Goal: Task Accomplishment & Management: Complete application form

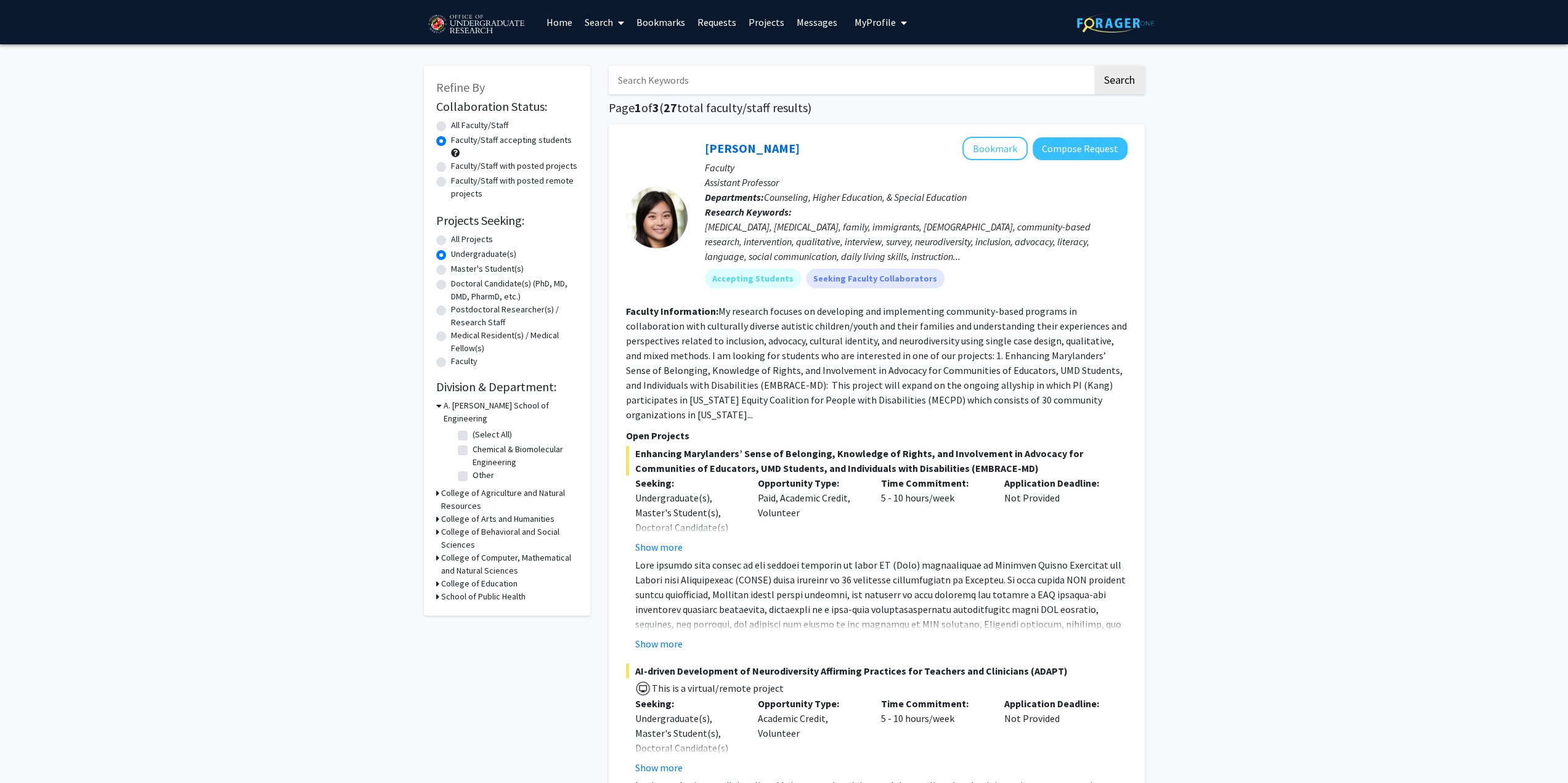
click at [696, 18] on link "Requests" at bounding box center [717, 22] width 51 height 43
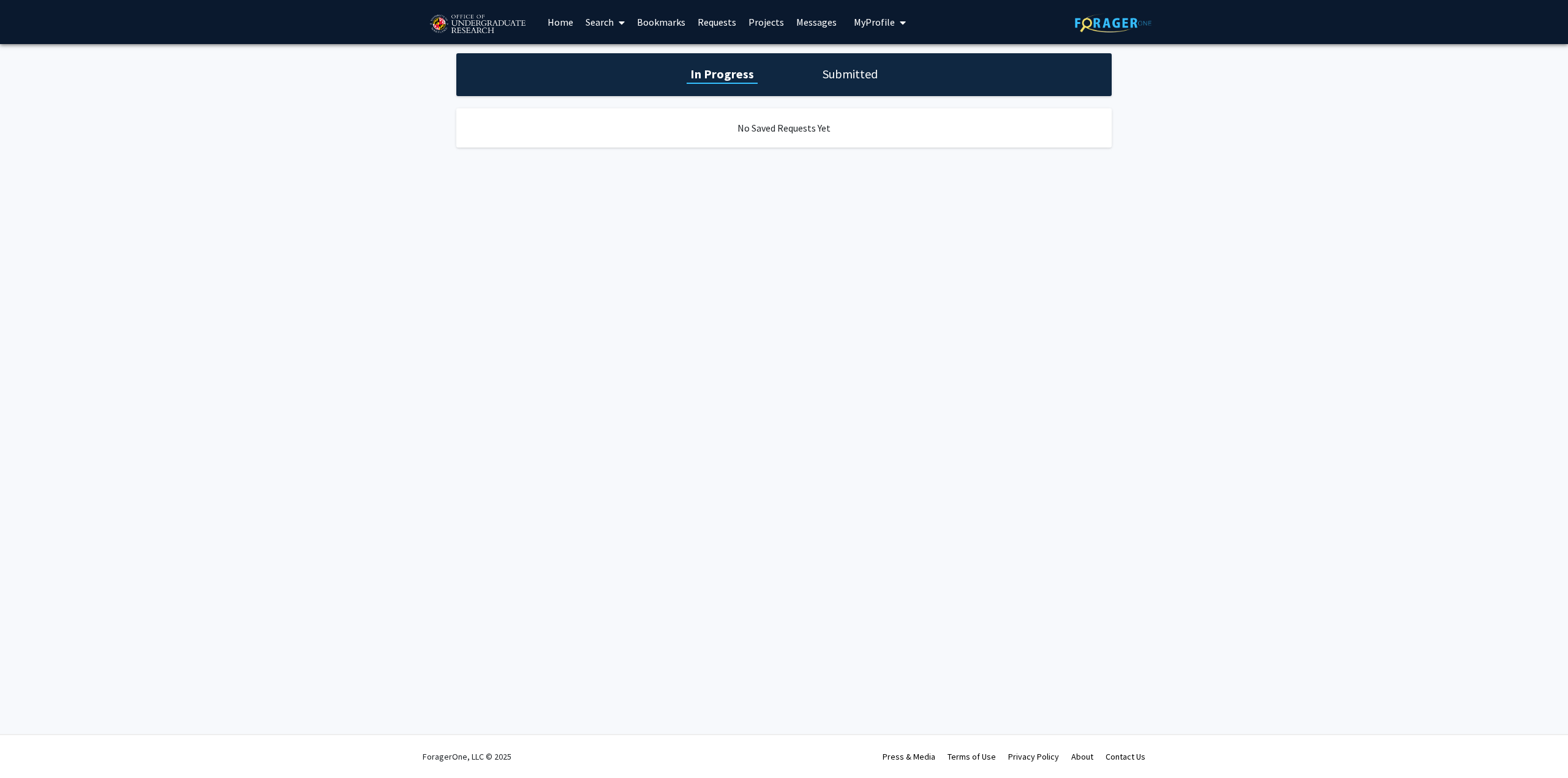
click at [663, 19] on link "Bookmarks" at bounding box center [661, 22] width 61 height 43
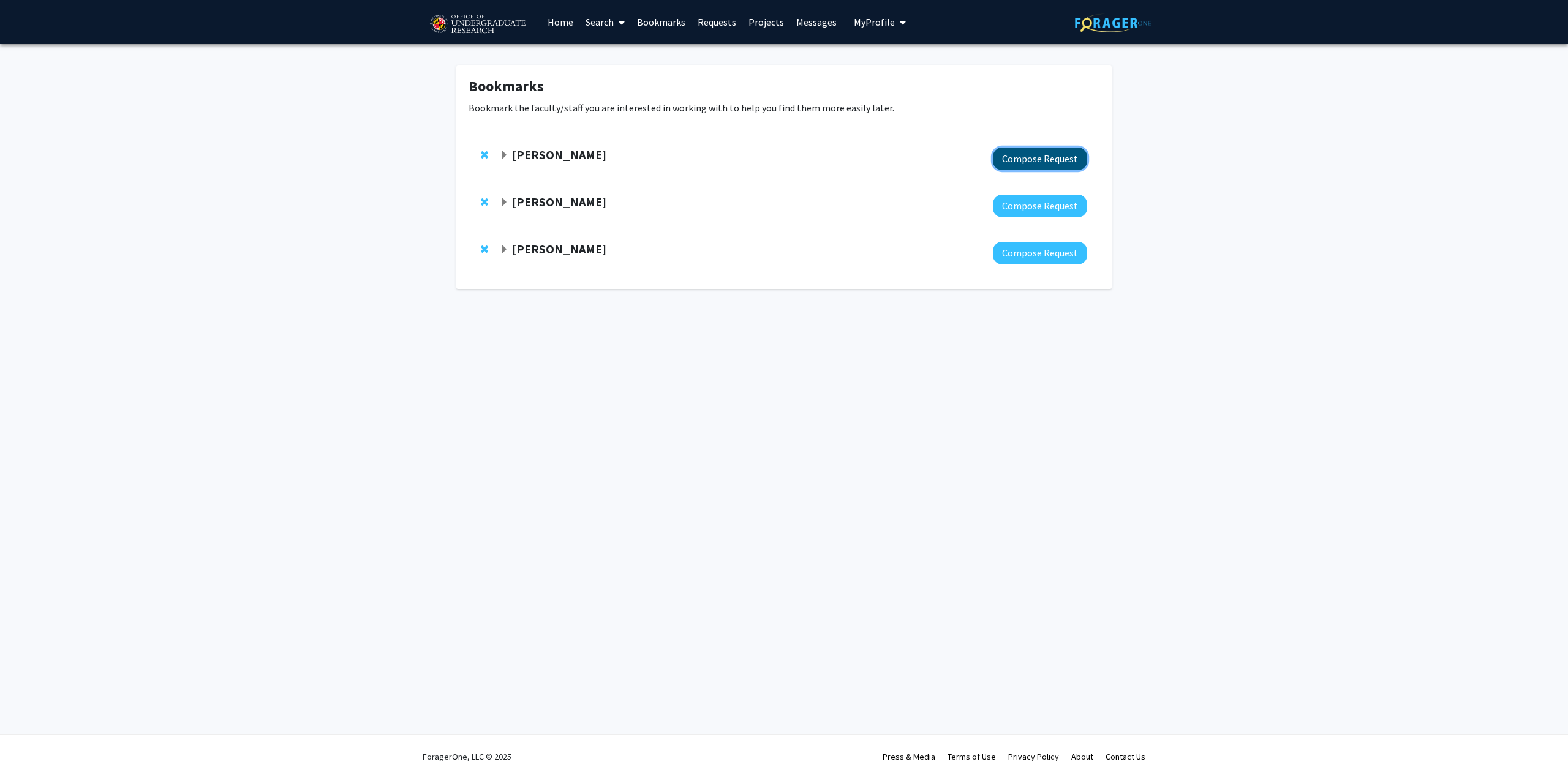
click at [1002, 153] on button "Compose Request" at bounding box center [1040, 159] width 95 height 23
